Goal: Task Accomplishment & Management: Use online tool/utility

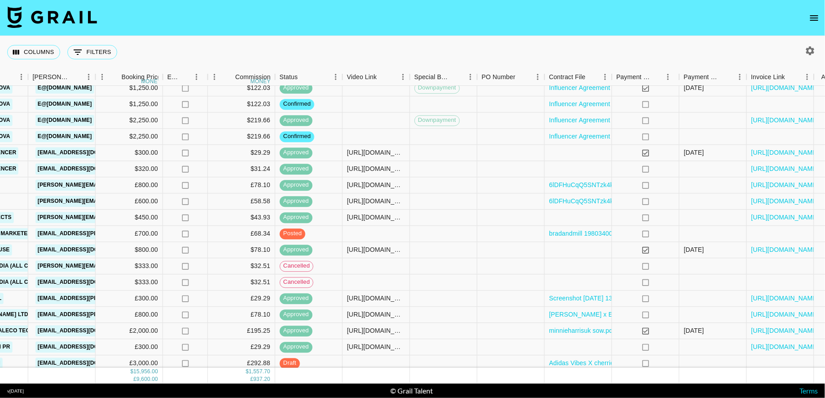
scroll to position [260, 362]
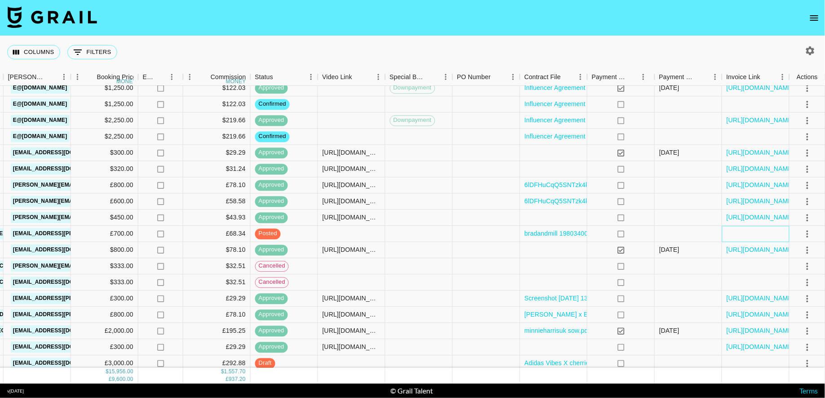
click at [734, 236] on div at bounding box center [755, 233] width 67 height 16
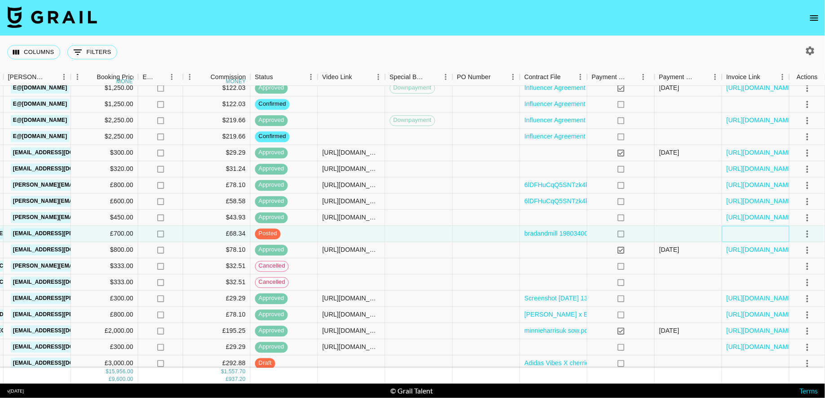
click at [734, 236] on div at bounding box center [755, 233] width 67 height 16
click at [743, 240] on div at bounding box center [755, 233] width 67 height 16
click at [742, 235] on div at bounding box center [755, 233] width 67 height 16
click at [369, 232] on div at bounding box center [351, 233] width 67 height 16
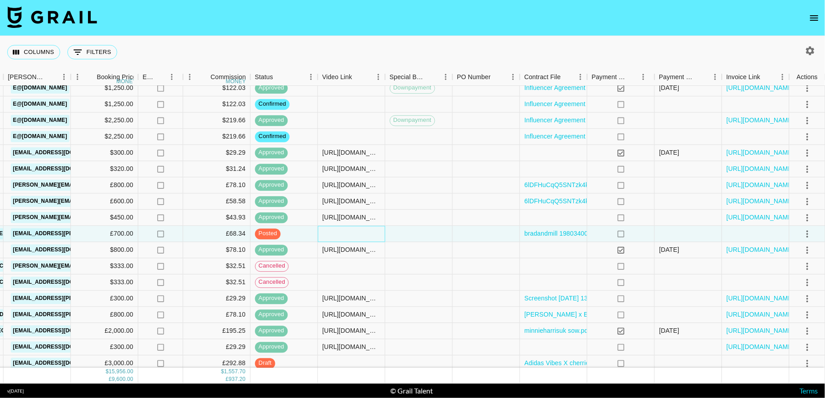
click at [369, 232] on div at bounding box center [351, 233] width 67 height 16
type input "[URL][DOMAIN_NAME]"
click at [720, 237] on div at bounding box center [688, 233] width 67 height 16
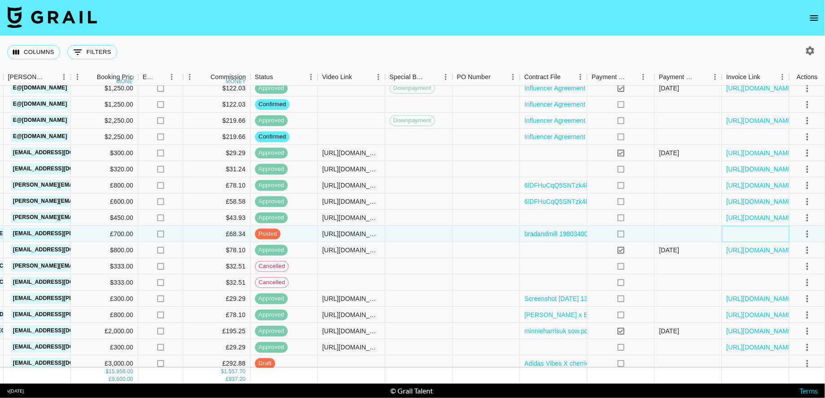
click at [754, 229] on div at bounding box center [755, 234] width 67 height 16
click at [811, 231] on icon "select merge strategy" at bounding box center [807, 233] width 11 height 11
click at [776, 314] on div "Approve" at bounding box center [787, 317] width 27 height 11
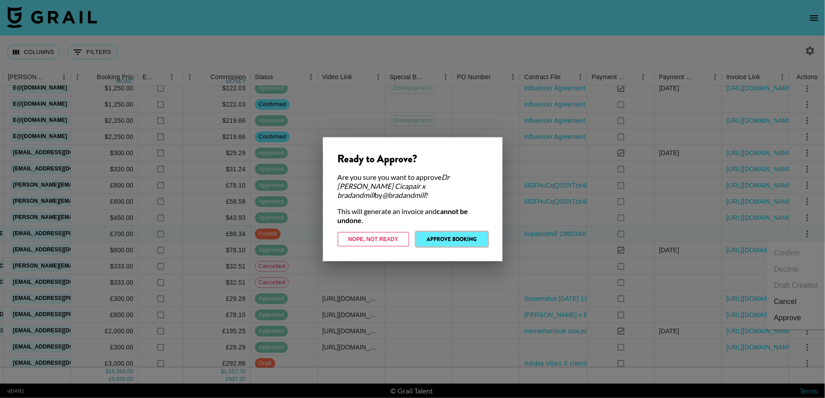
click at [478, 236] on button "Approve Booking" at bounding box center [451, 239] width 71 height 14
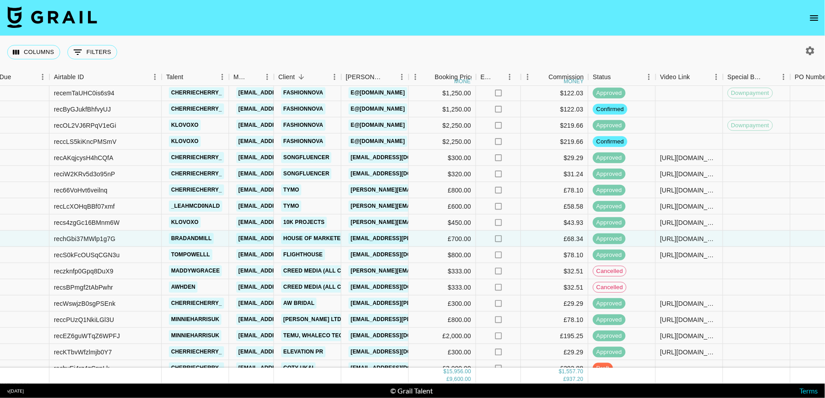
scroll to position [204, 25]
